Goal: Entertainment & Leisure: Browse casually

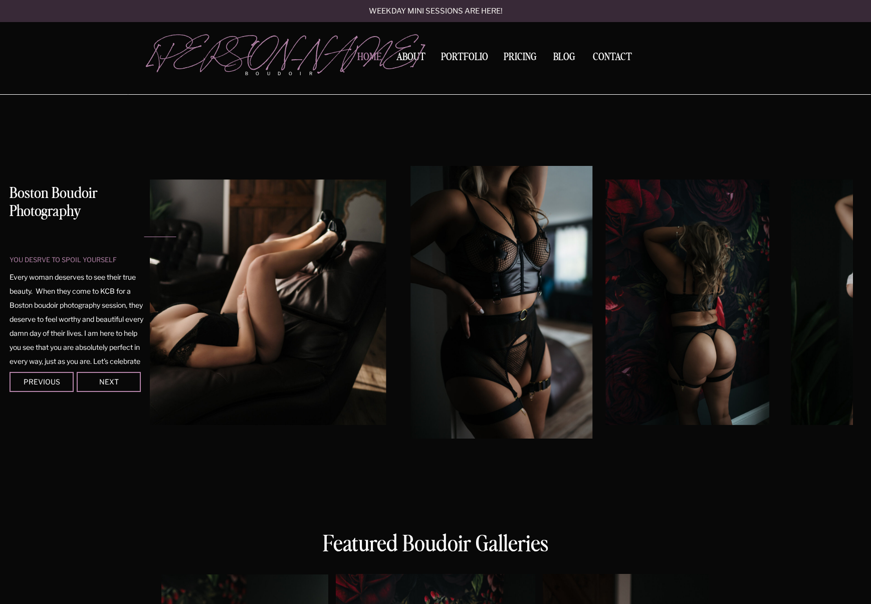
click at [371, 62] on nav "Home" at bounding box center [369, 57] width 32 height 11
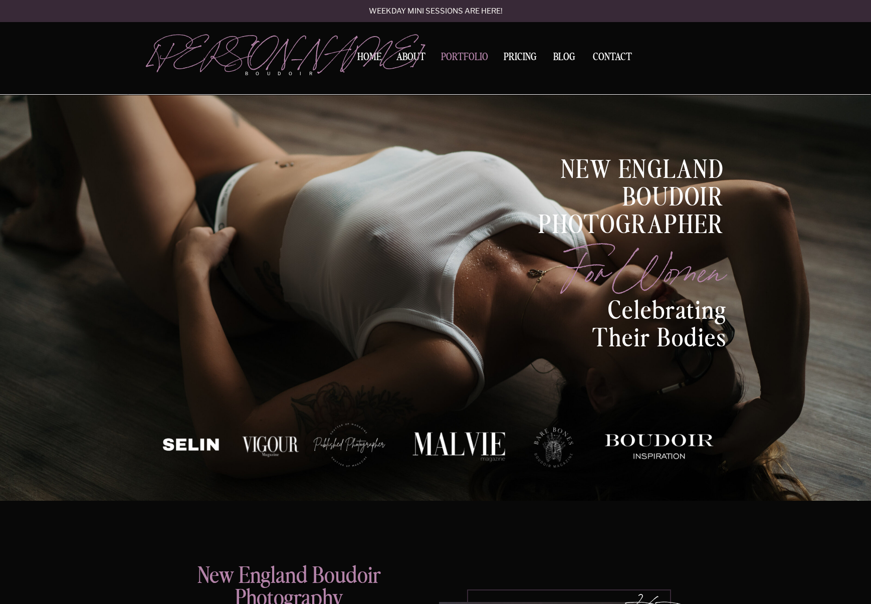
click at [473, 58] on nav "Portfolio" at bounding box center [464, 59] width 54 height 14
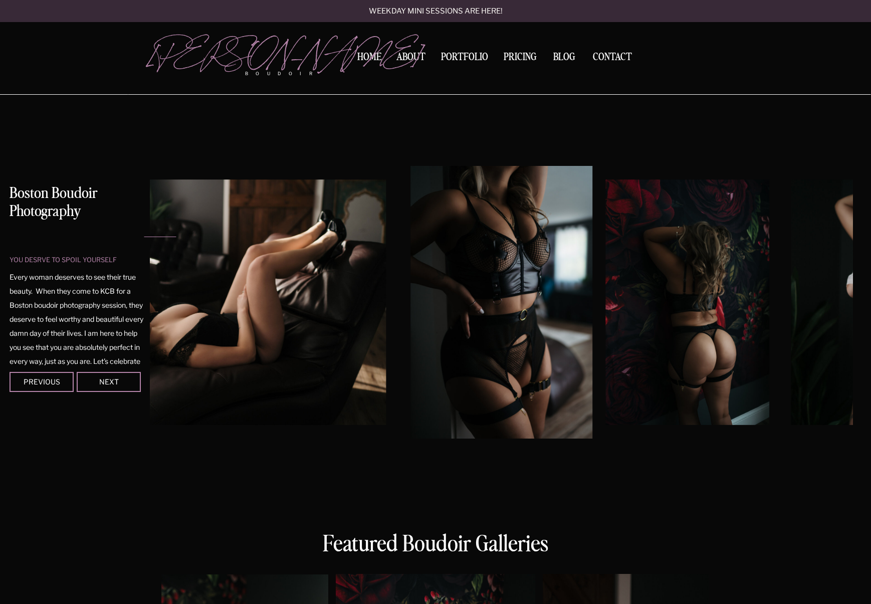
click at [126, 386] on div at bounding box center [109, 382] width 64 height 20
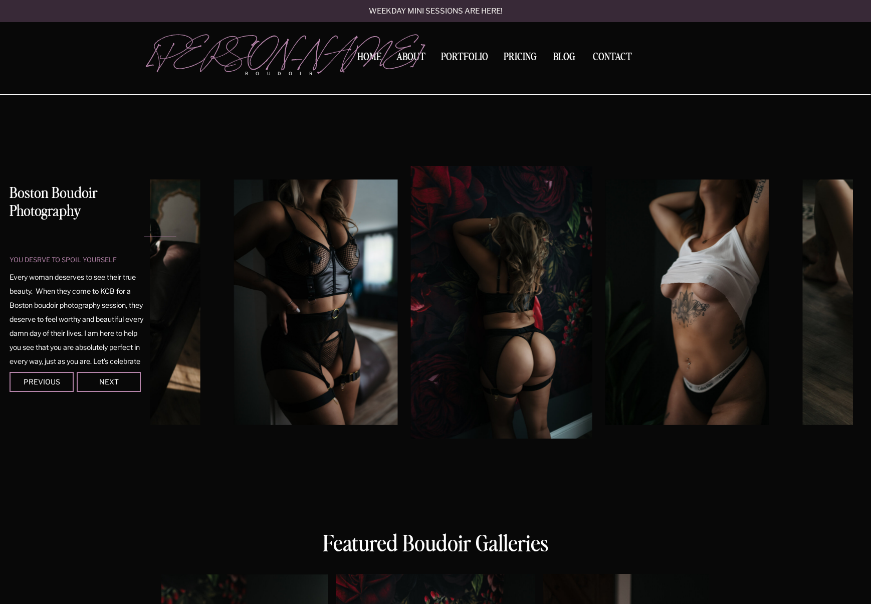
click at [126, 386] on div at bounding box center [109, 382] width 64 height 20
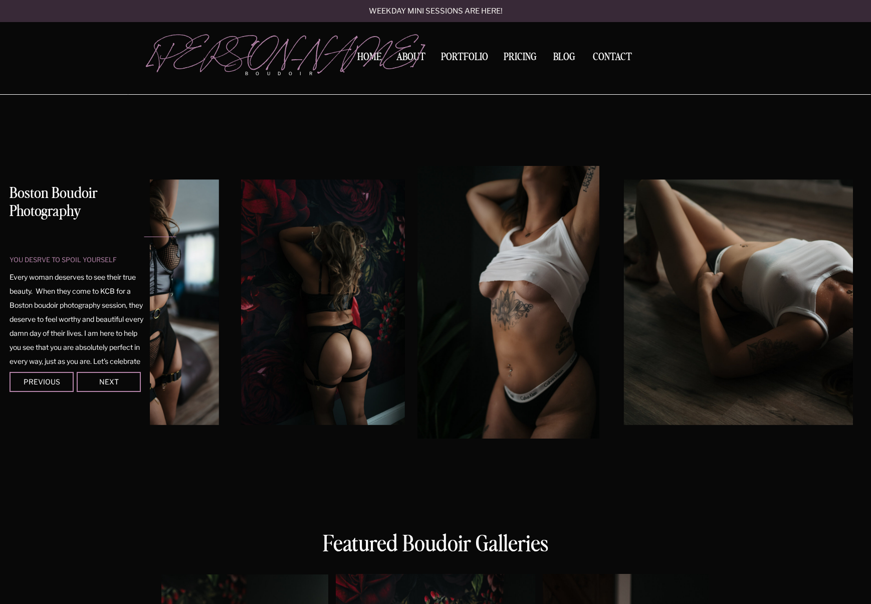
click at [126, 386] on div at bounding box center [109, 382] width 64 height 20
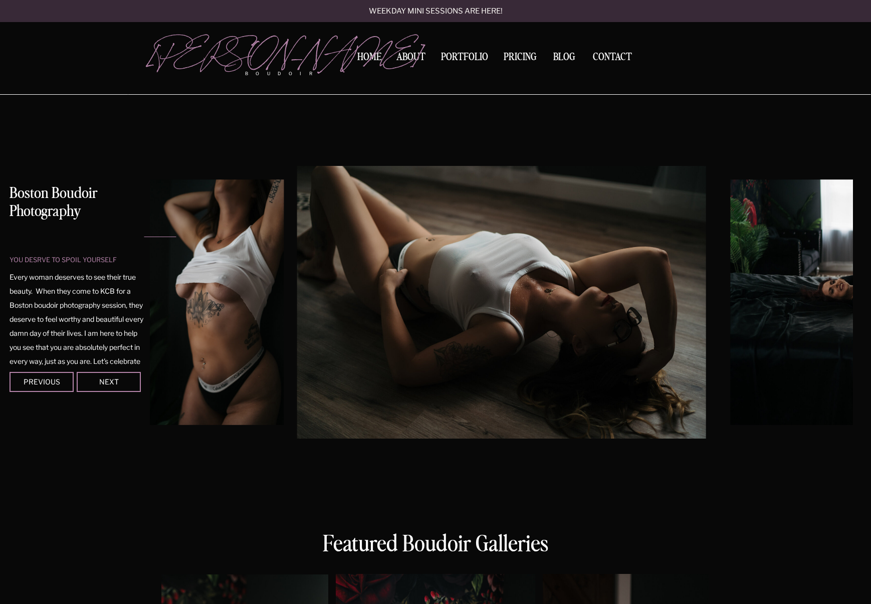
click at [126, 386] on div at bounding box center [109, 382] width 64 height 20
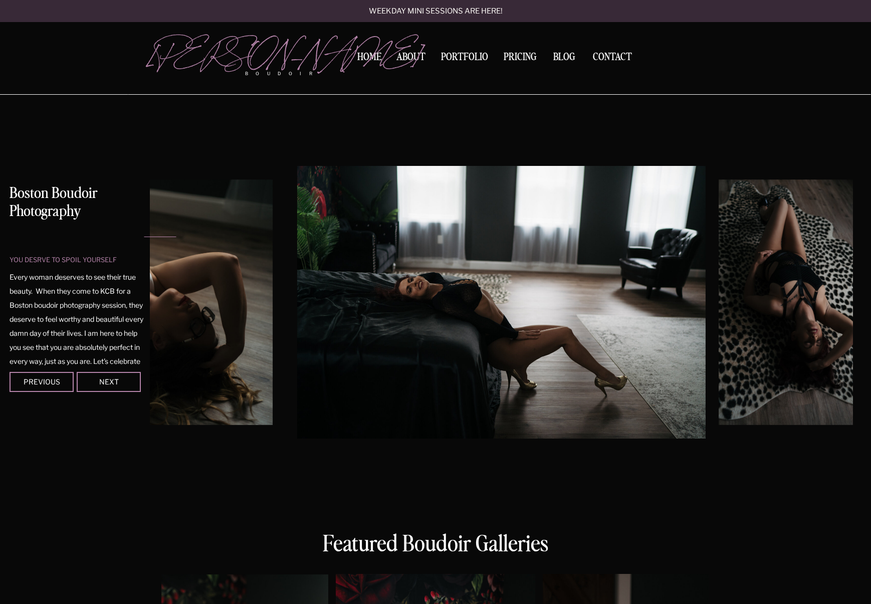
click at [126, 386] on div at bounding box center [109, 382] width 64 height 20
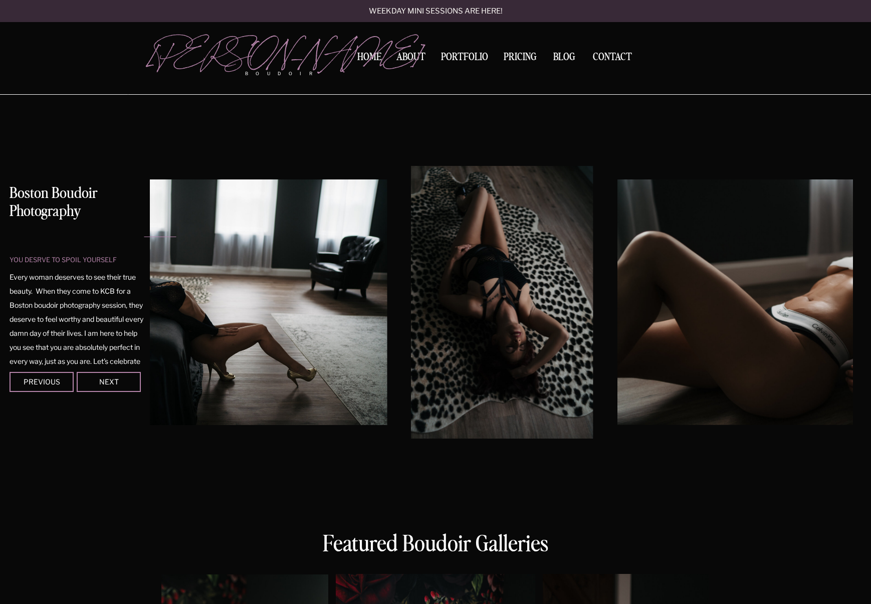
click at [126, 386] on div at bounding box center [109, 382] width 64 height 20
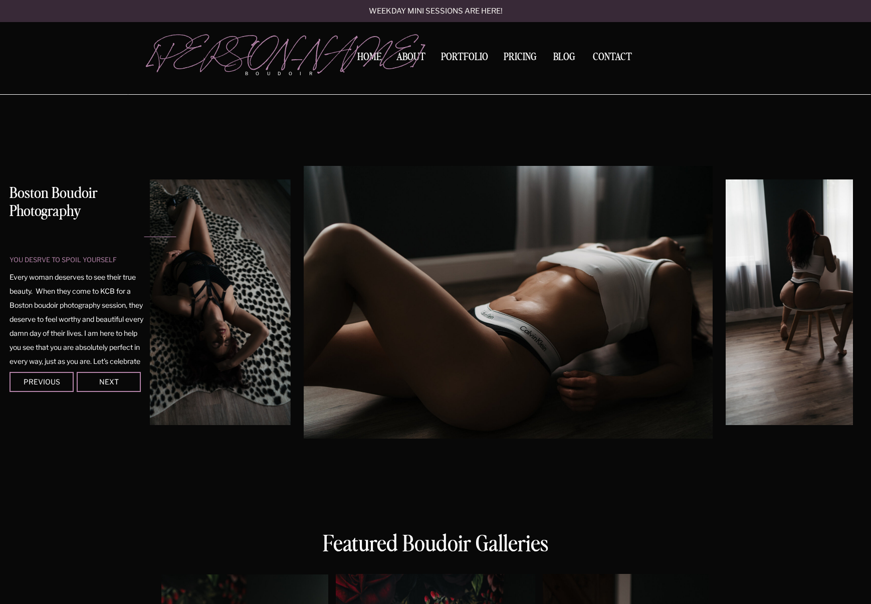
click at [126, 386] on div at bounding box center [109, 382] width 64 height 20
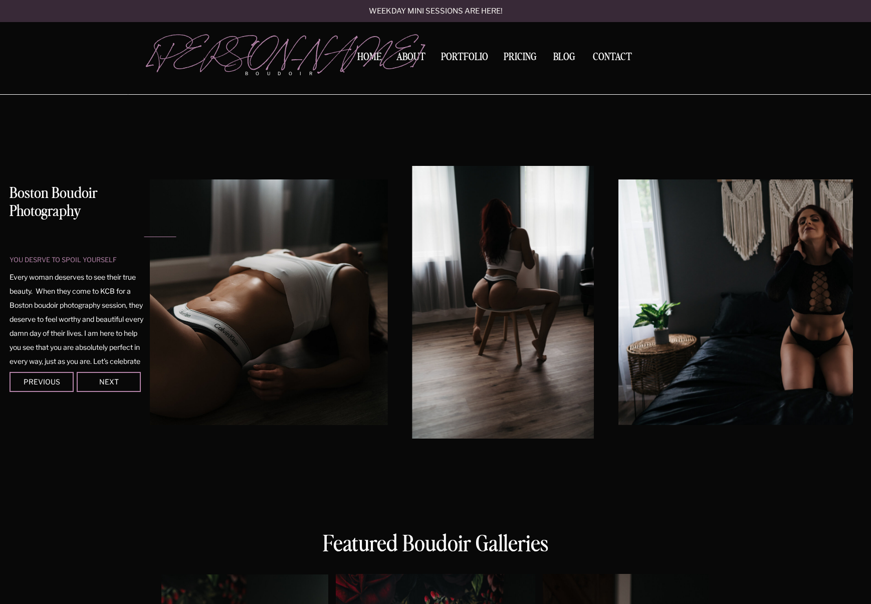
click at [126, 386] on div at bounding box center [109, 382] width 64 height 20
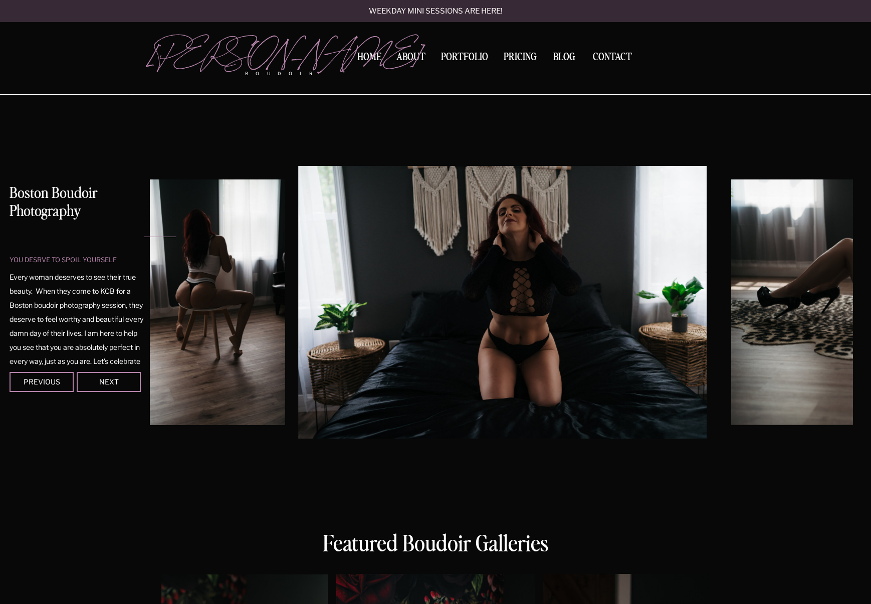
click at [126, 386] on div at bounding box center [109, 382] width 64 height 20
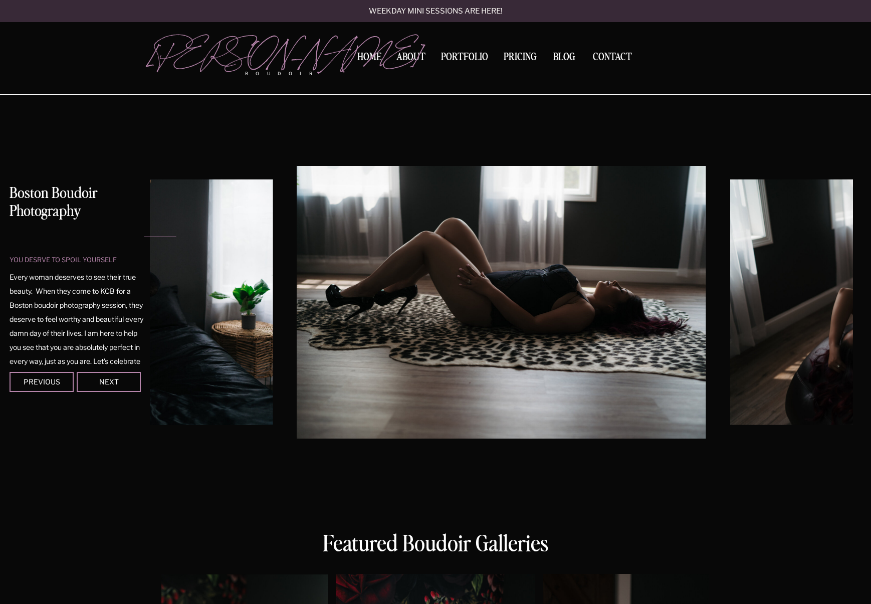
click at [126, 386] on div at bounding box center [109, 382] width 64 height 20
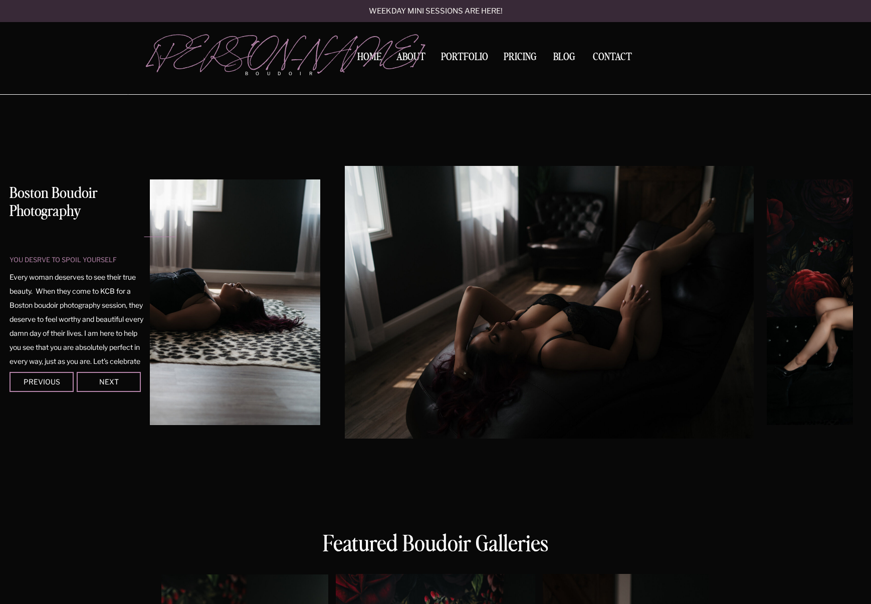
click at [126, 386] on div at bounding box center [109, 382] width 64 height 20
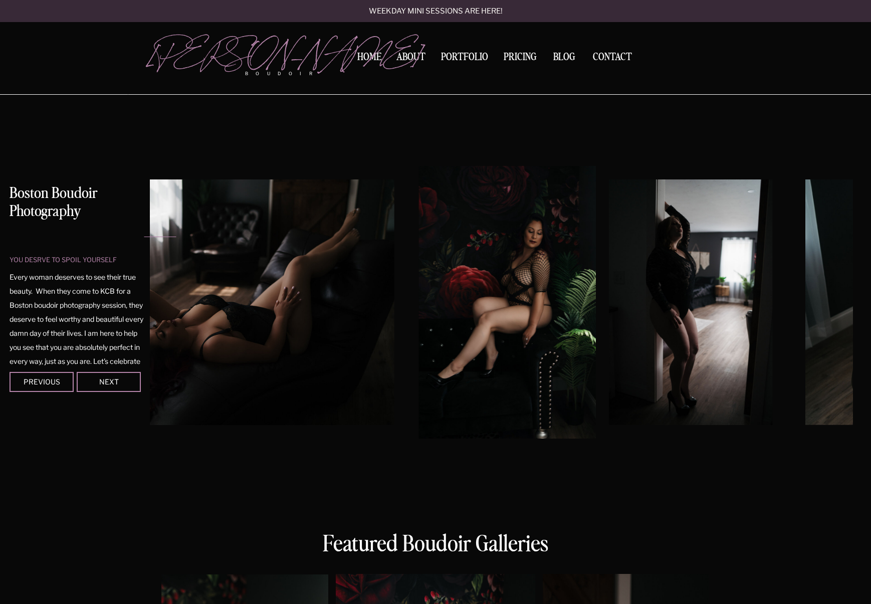
click at [126, 386] on div at bounding box center [109, 382] width 64 height 20
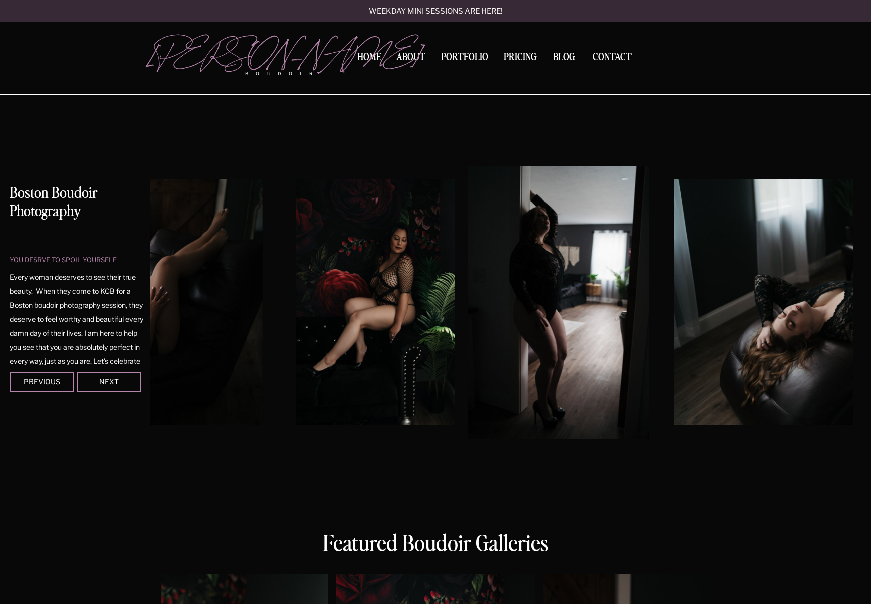
click at [126, 386] on div at bounding box center [109, 382] width 64 height 20
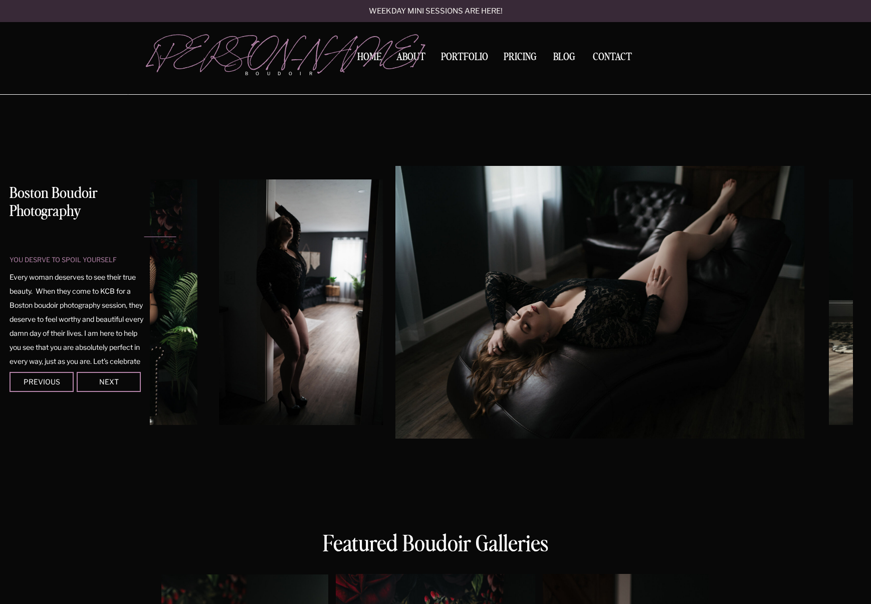
click at [126, 386] on div at bounding box center [109, 382] width 64 height 20
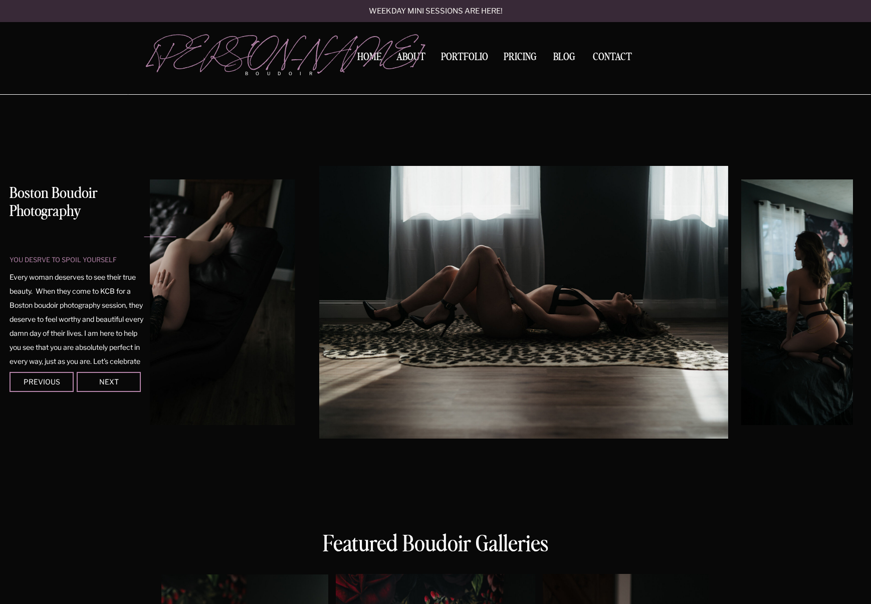
click at [126, 386] on div at bounding box center [109, 382] width 64 height 20
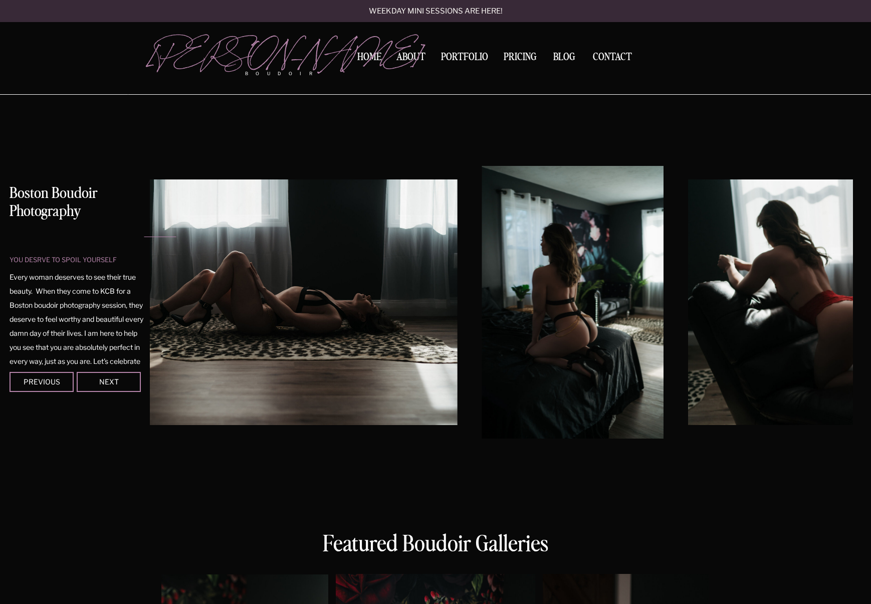
click at [126, 386] on div at bounding box center [109, 382] width 64 height 20
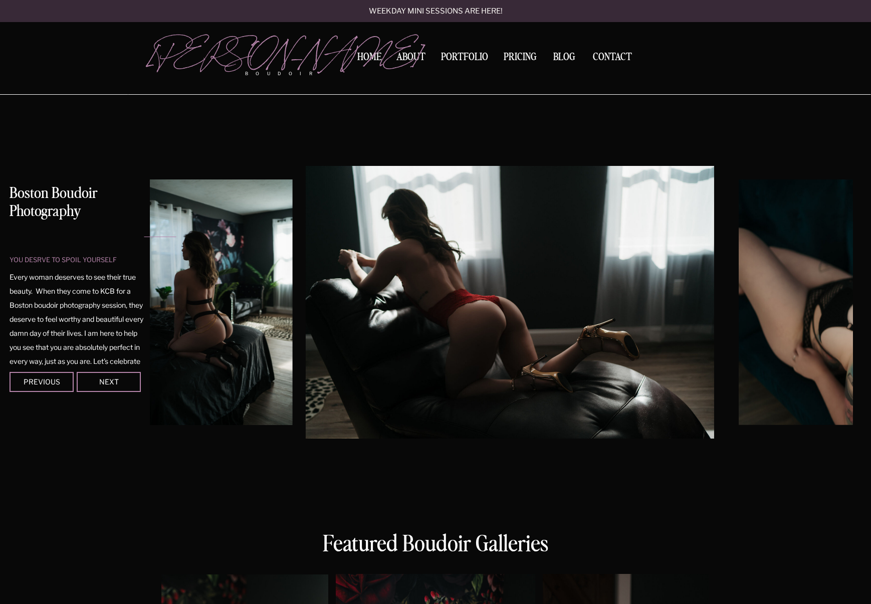
click at [126, 386] on div at bounding box center [109, 382] width 64 height 20
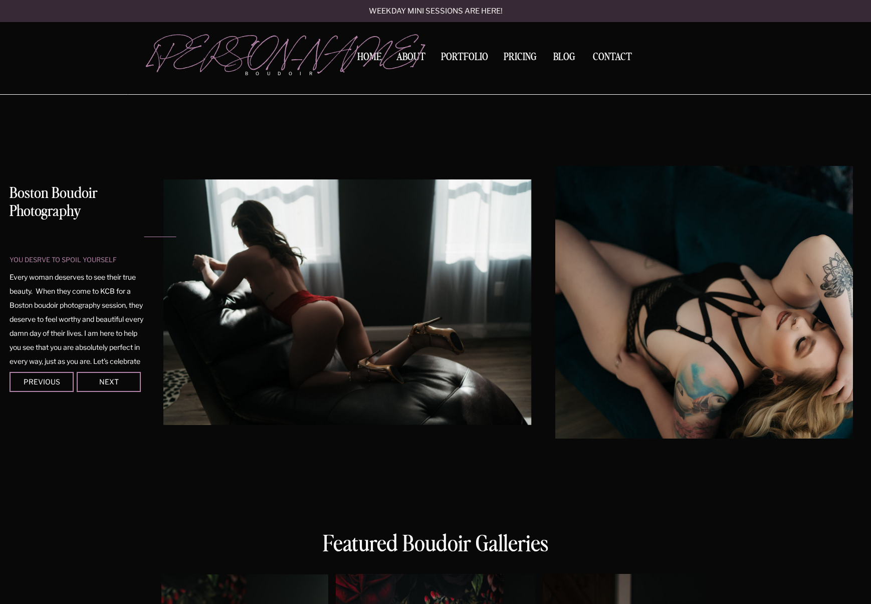
click at [126, 386] on div at bounding box center [109, 382] width 64 height 20
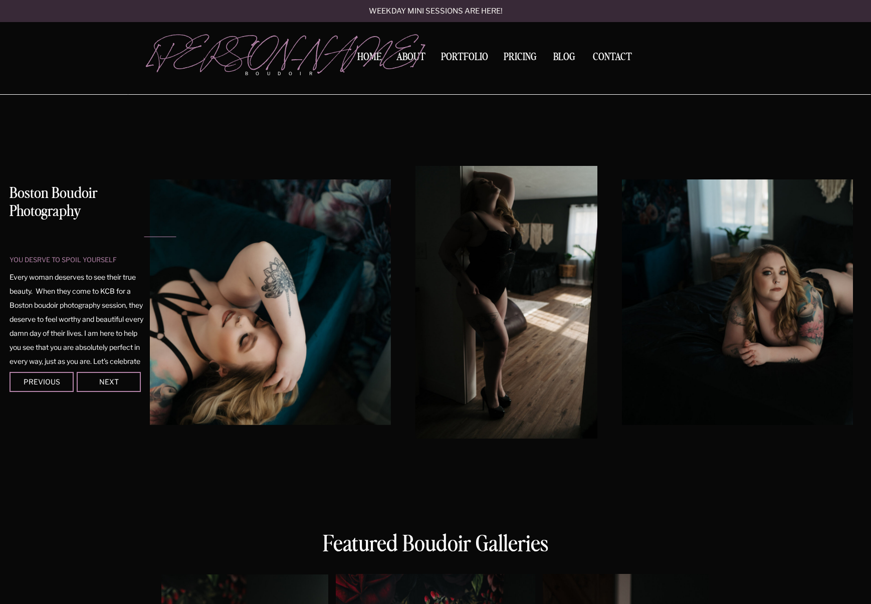
click at [126, 386] on div at bounding box center [109, 382] width 64 height 20
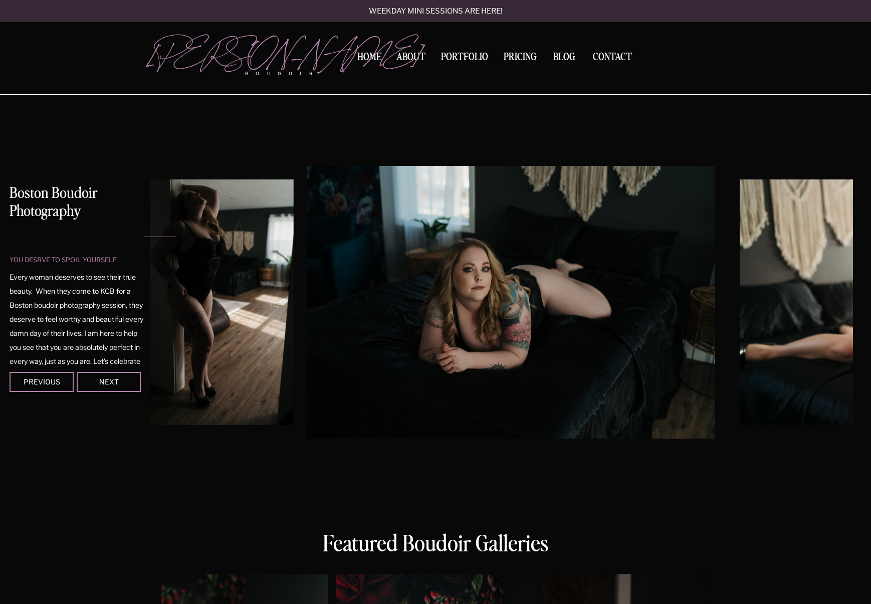
click at [126, 386] on div at bounding box center [109, 382] width 64 height 20
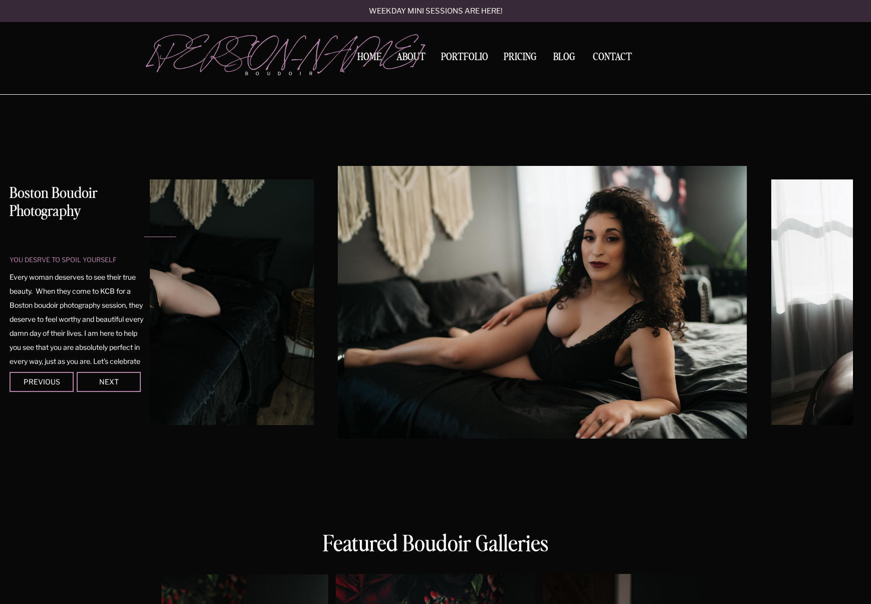
click at [126, 386] on div at bounding box center [109, 382] width 64 height 20
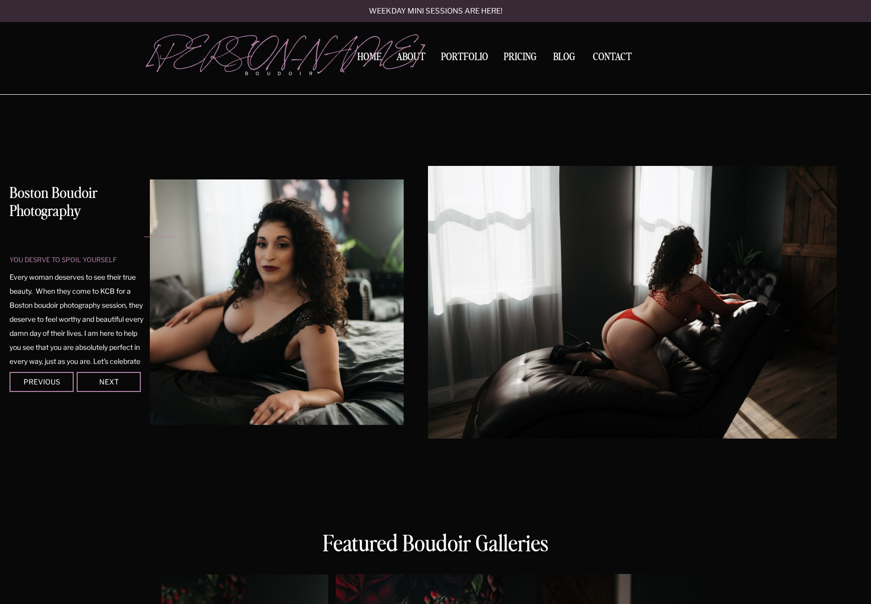
click at [126, 386] on div at bounding box center [109, 382] width 64 height 20
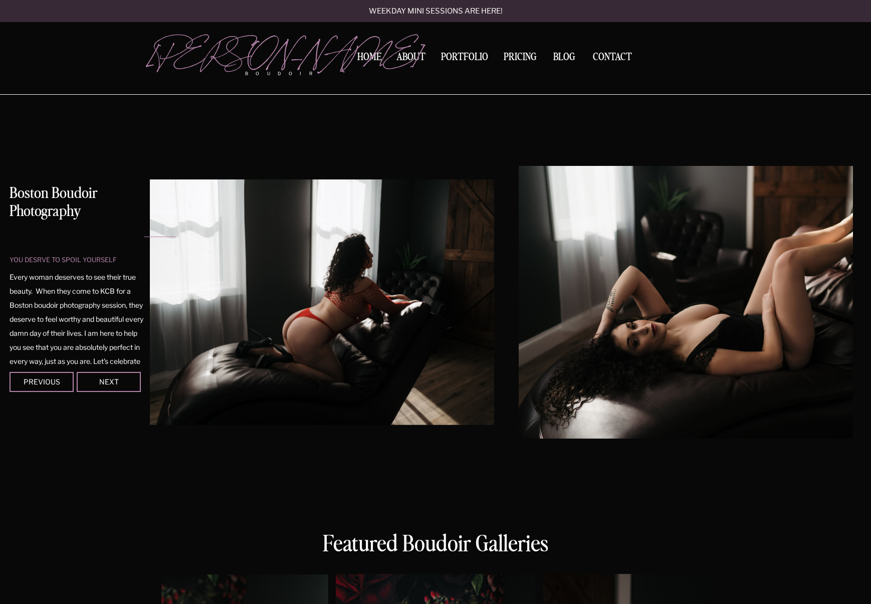
click at [126, 386] on div at bounding box center [109, 382] width 64 height 20
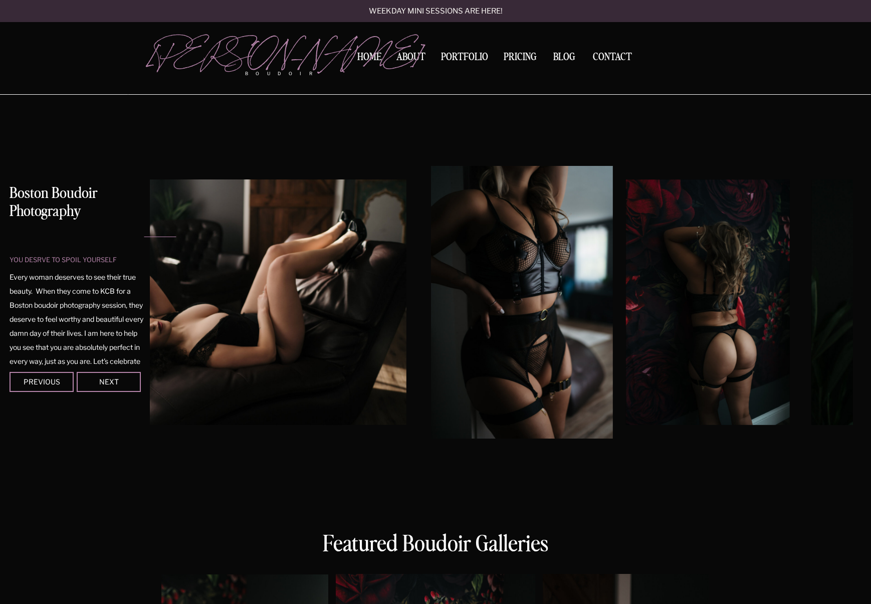
click at [126, 386] on div at bounding box center [109, 382] width 64 height 20
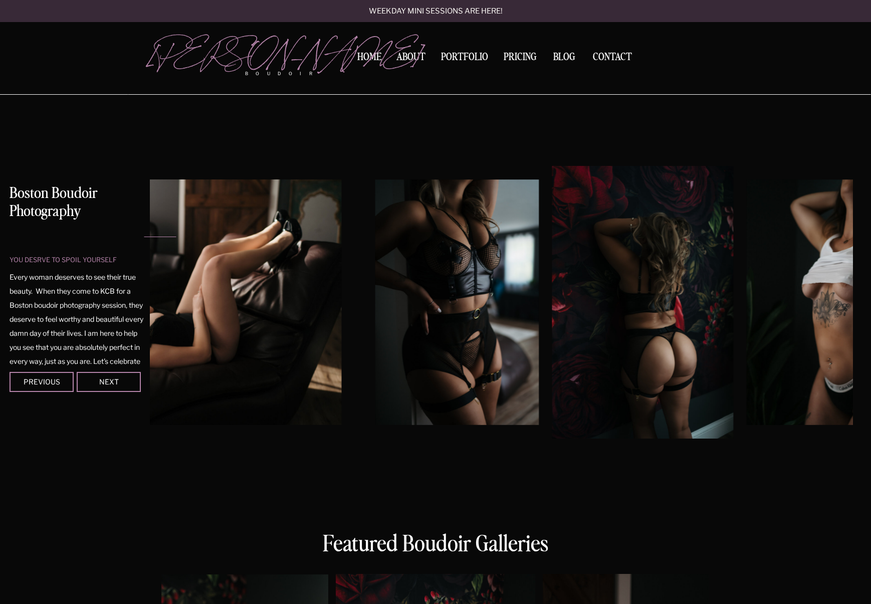
click at [126, 386] on div at bounding box center [109, 382] width 64 height 20
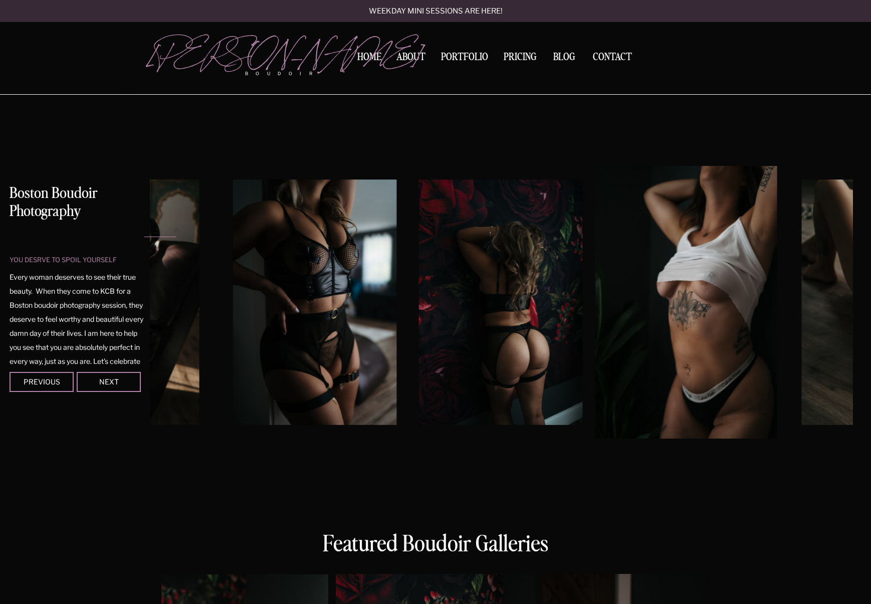
click at [126, 386] on div at bounding box center [109, 382] width 64 height 20
